Goal: Task Accomplishment & Management: Manage account settings

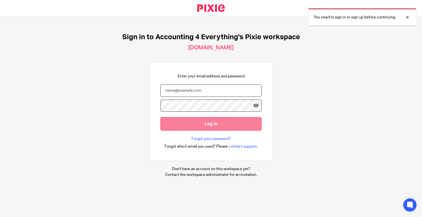
type input "kayla@accounting4everything.com"
click at [191, 122] on input "Log in" at bounding box center [210, 123] width 101 height 13
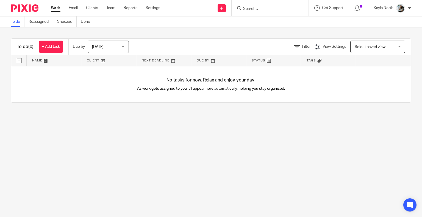
click at [257, 10] on input "Search" at bounding box center [266, 9] width 49 height 5
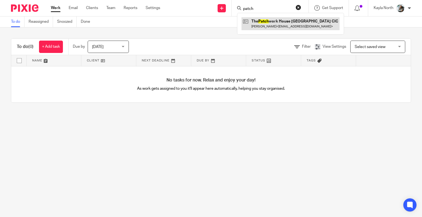
type input "patch"
click at [258, 24] on link at bounding box center [290, 23] width 98 height 13
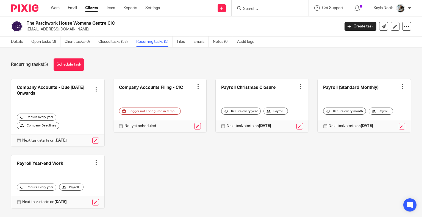
click at [399, 86] on div at bounding box center [401, 86] width 5 height 5
click at [330, 74] on div "Recurring tasks (5) Schedule task Company Accounts - Due 1st May 2023 Onwards C…" at bounding box center [211, 132] width 422 height 170
click at [399, 87] on div at bounding box center [401, 86] width 5 height 5
click at [373, 124] on button "Cancel schedule" at bounding box center [374, 121] width 44 height 7
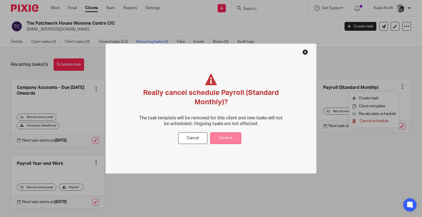
click at [235, 137] on button "Confirm" at bounding box center [225, 138] width 31 height 12
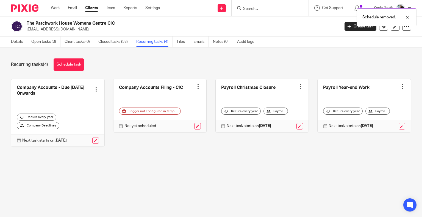
click at [68, 71] on div "Recurring tasks (4) Schedule task Company Accounts - Due [DATE] Onwards Create …" at bounding box center [211, 106] width 422 height 119
click at [73, 67] on link "Schedule task" at bounding box center [69, 64] width 30 height 12
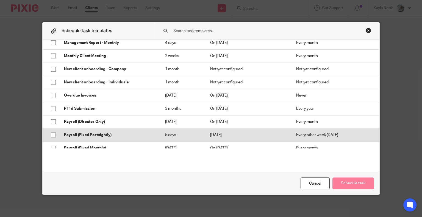
scroll to position [412, 0]
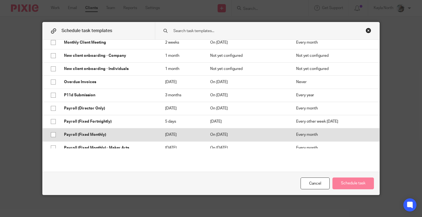
click at [100, 136] on p "Payroll (Fixed Monthly)" at bounding box center [109, 134] width 90 height 5
checkbox input "true"
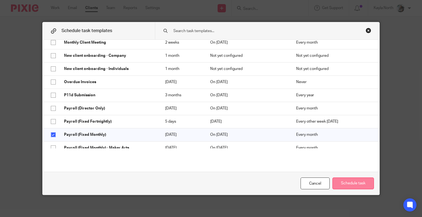
click at [343, 181] on button "Schedule task" at bounding box center [352, 184] width 41 height 12
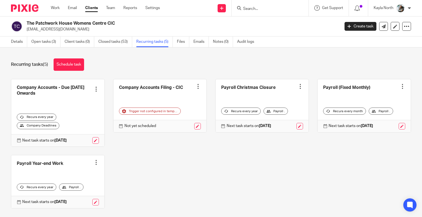
drag, startPoint x: 31, startPoint y: 8, endPoint x: 31, endPoint y: 1, distance: 6.3
click at [31, 8] on img at bounding box center [24, 7] width 27 height 7
